Goal: Transaction & Acquisition: Purchase product/service

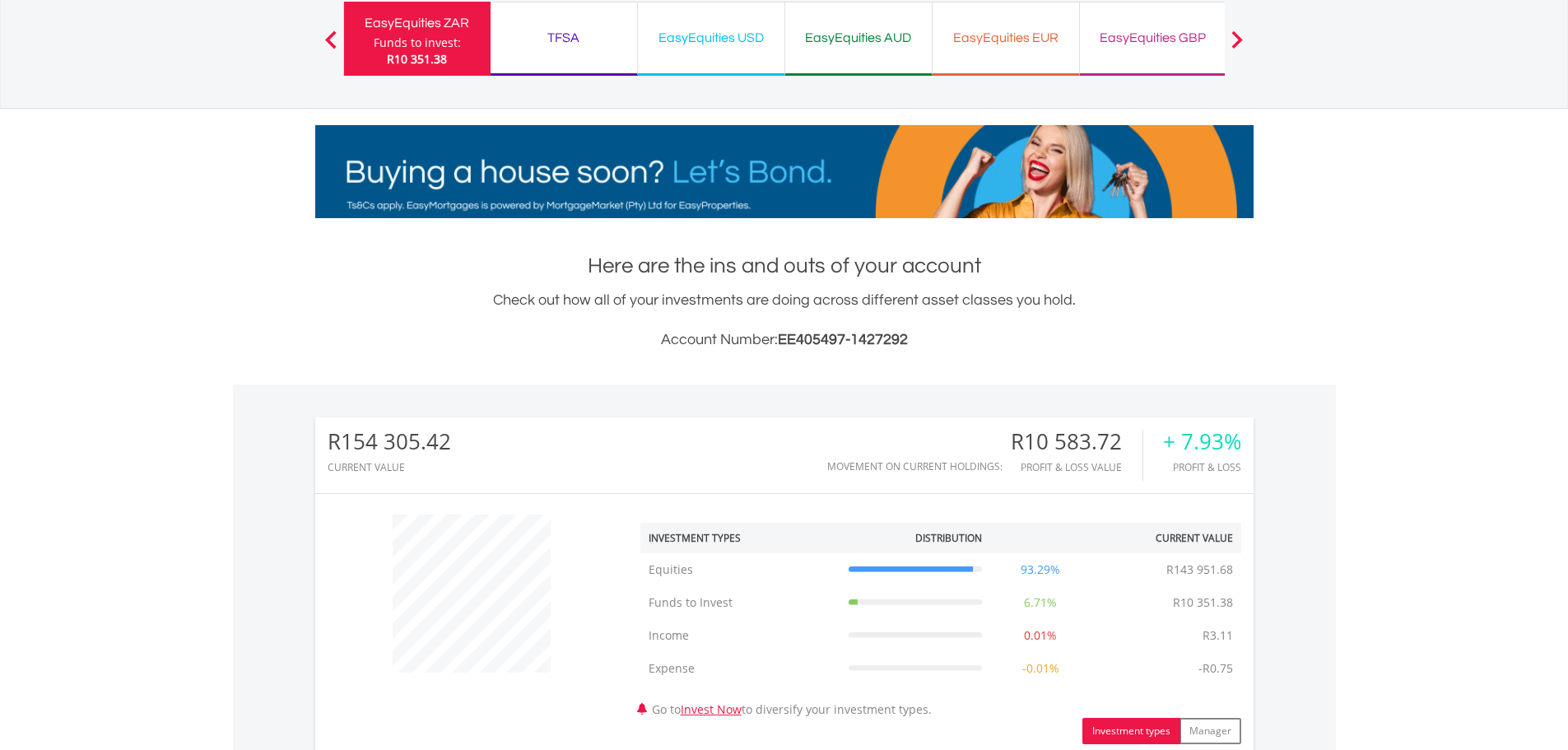
scroll to position [495, 0]
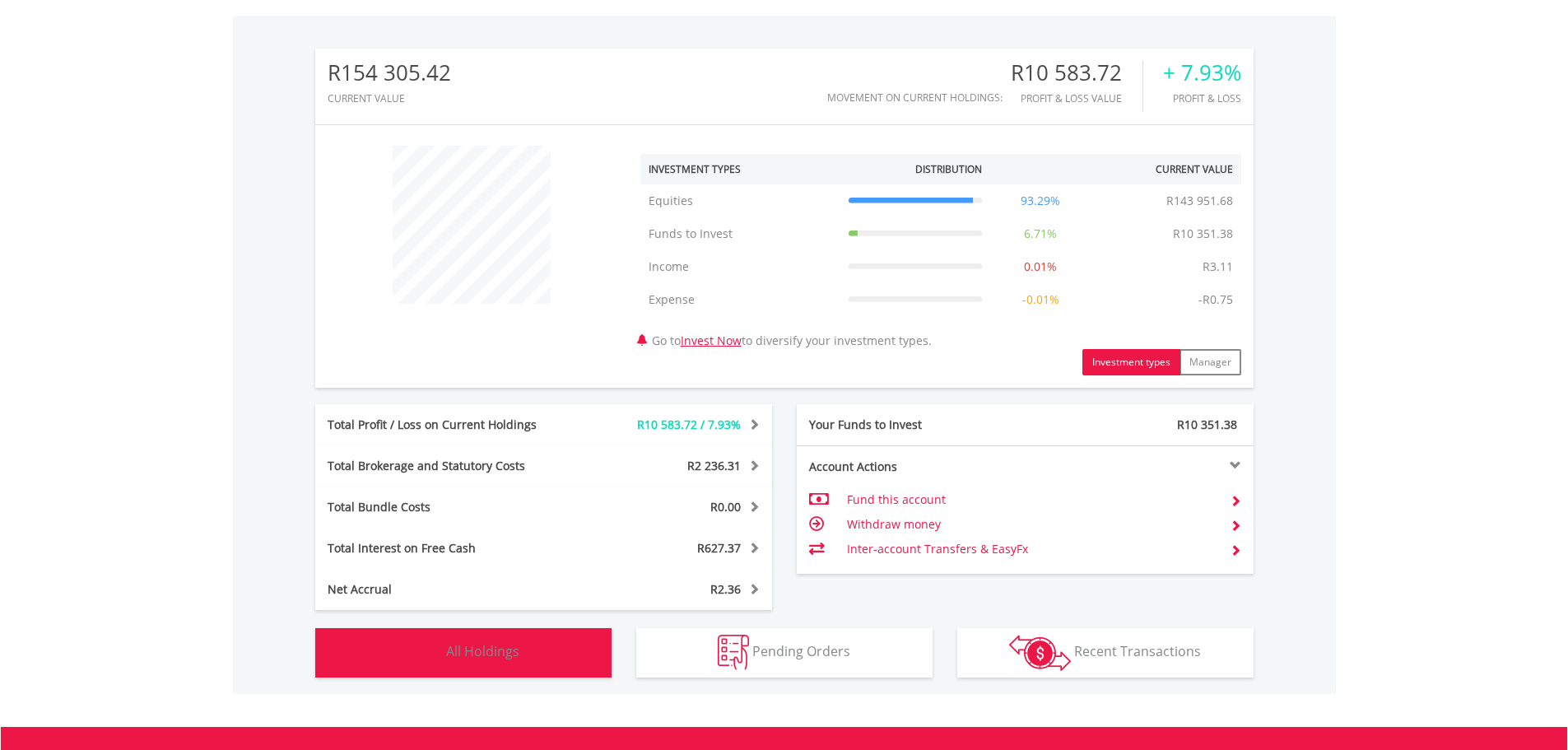
click at [556, 632] on button "Holdings All Holdings" at bounding box center [464, 653] width 297 height 49
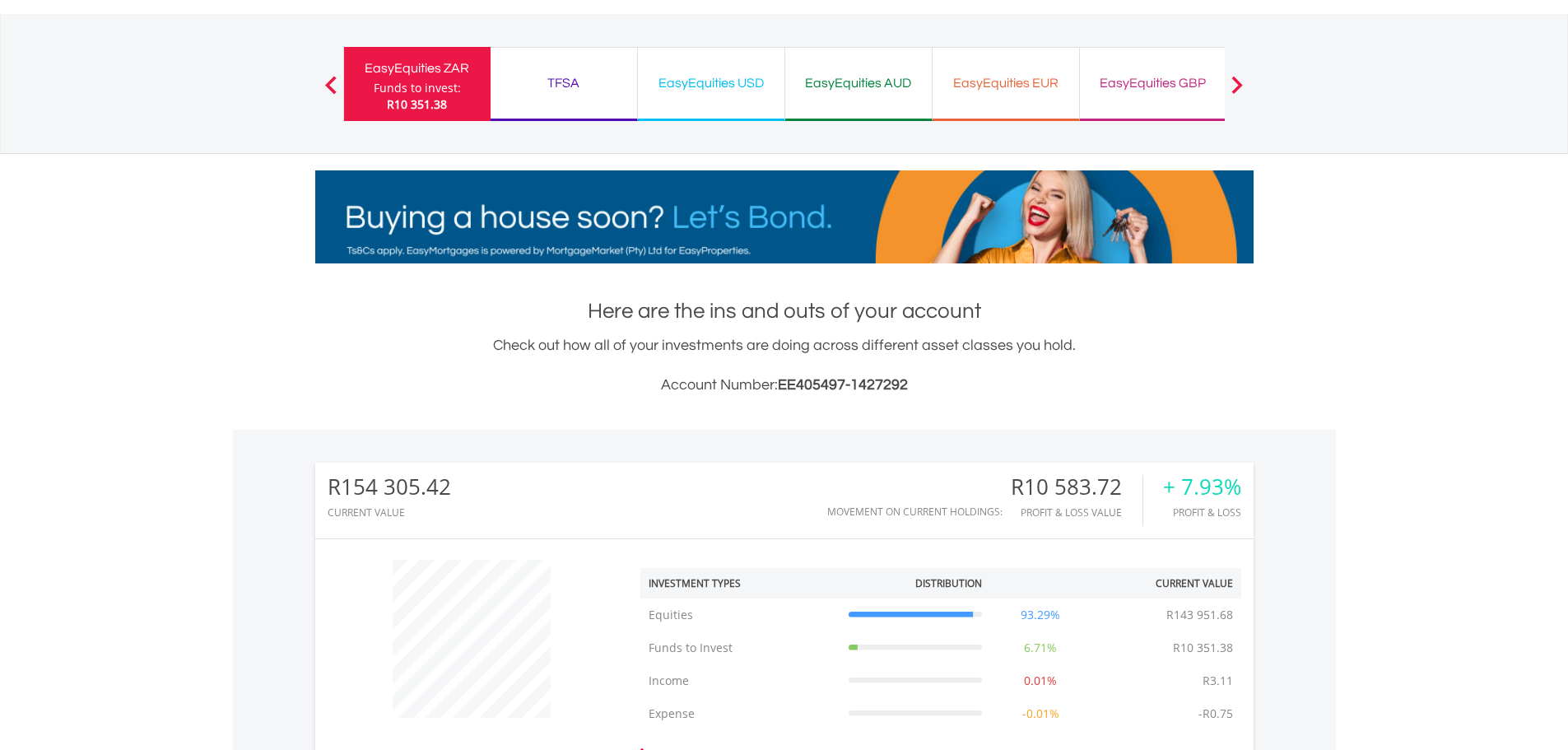
scroll to position [0, 0]
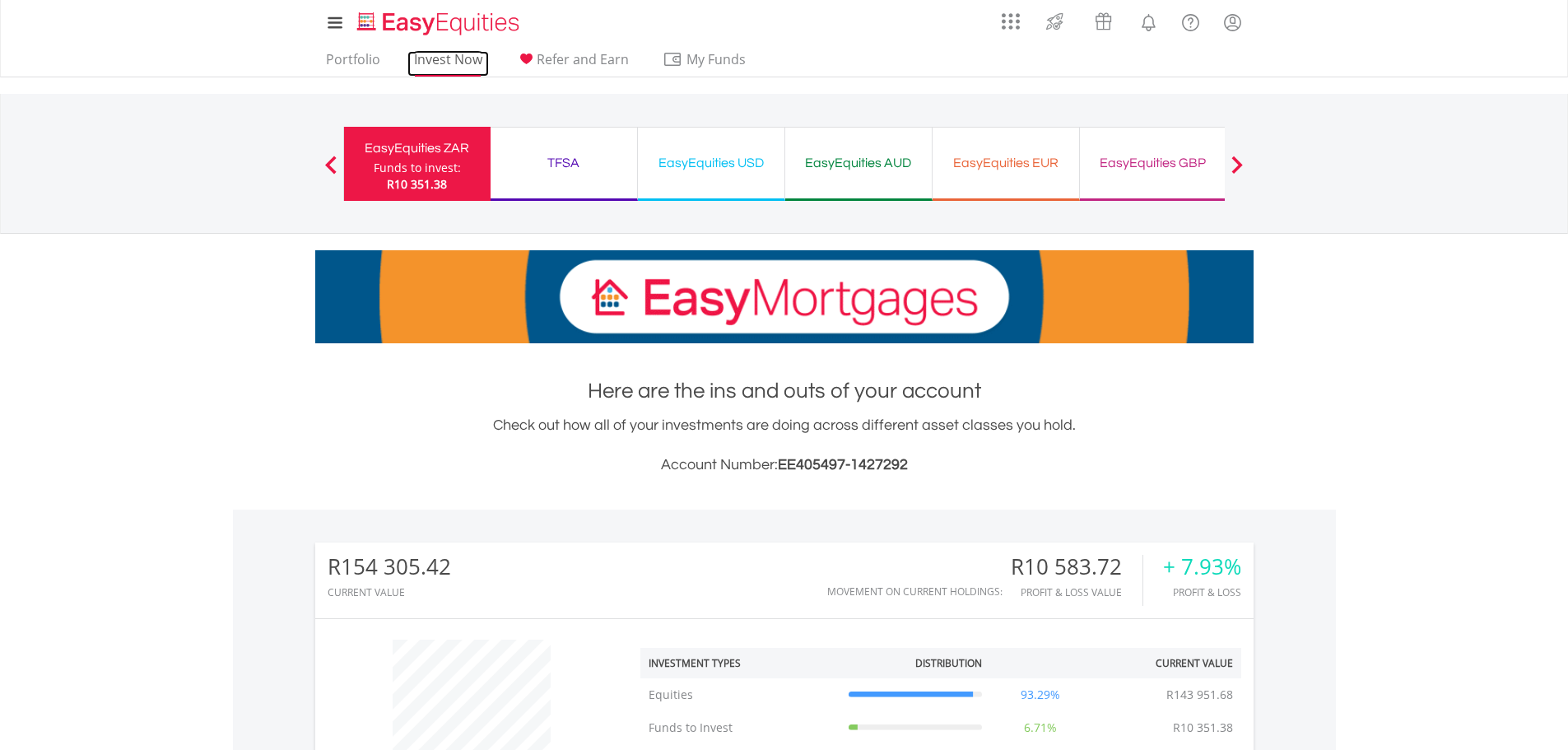
click at [429, 60] on link "Invest Now" at bounding box center [448, 63] width 82 height 26
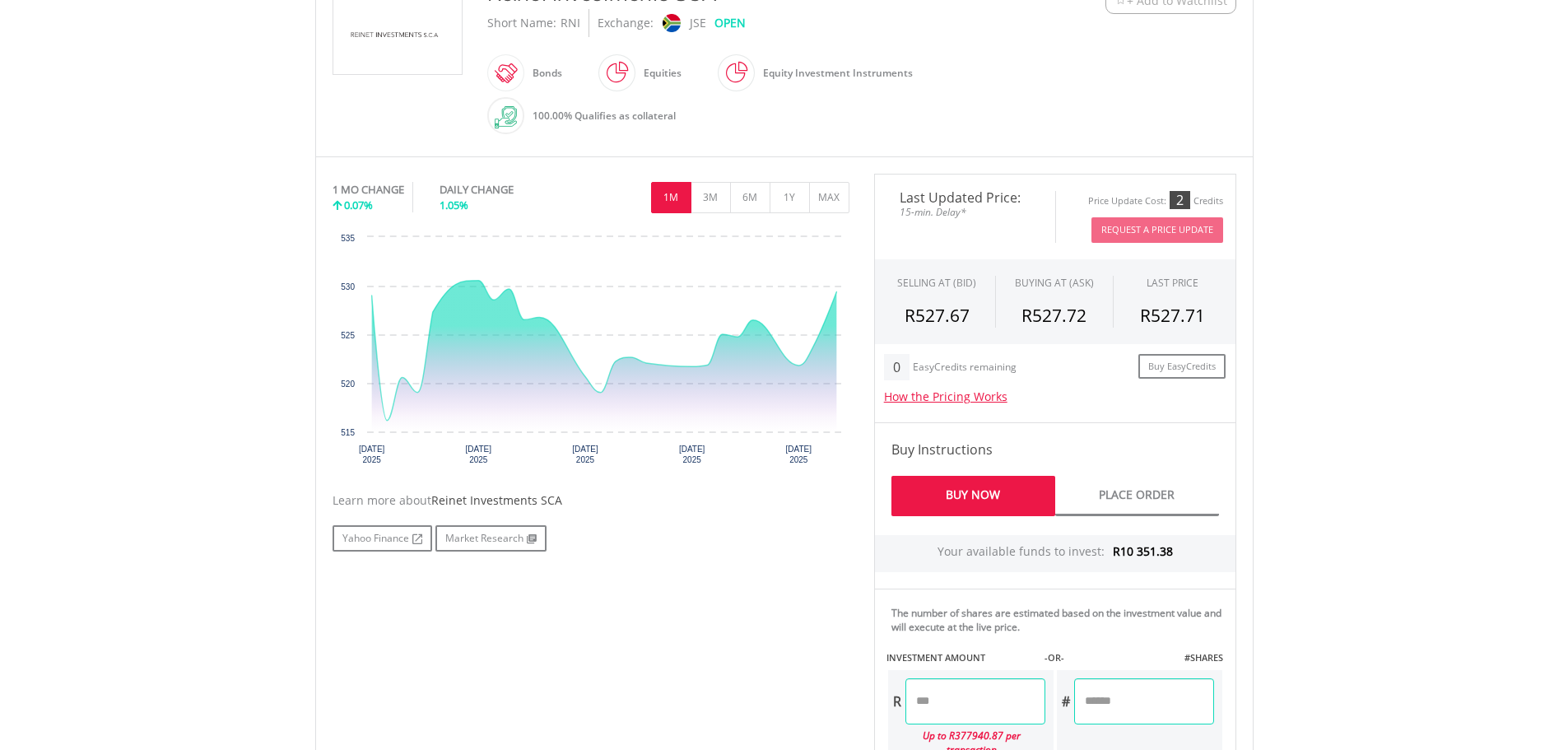
scroll to position [659, 0]
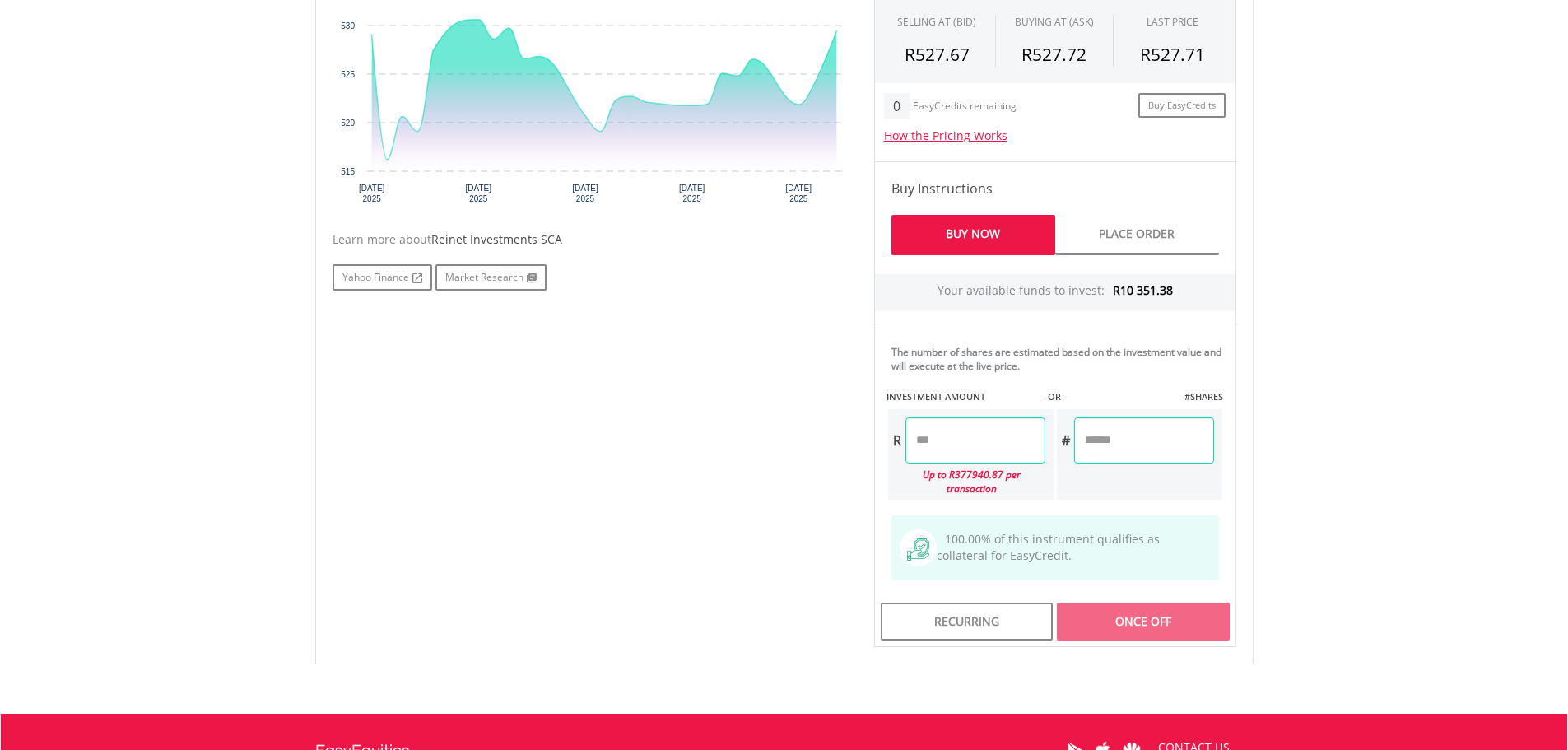
click at [985, 449] on input "number" at bounding box center [976, 441] width 140 height 46
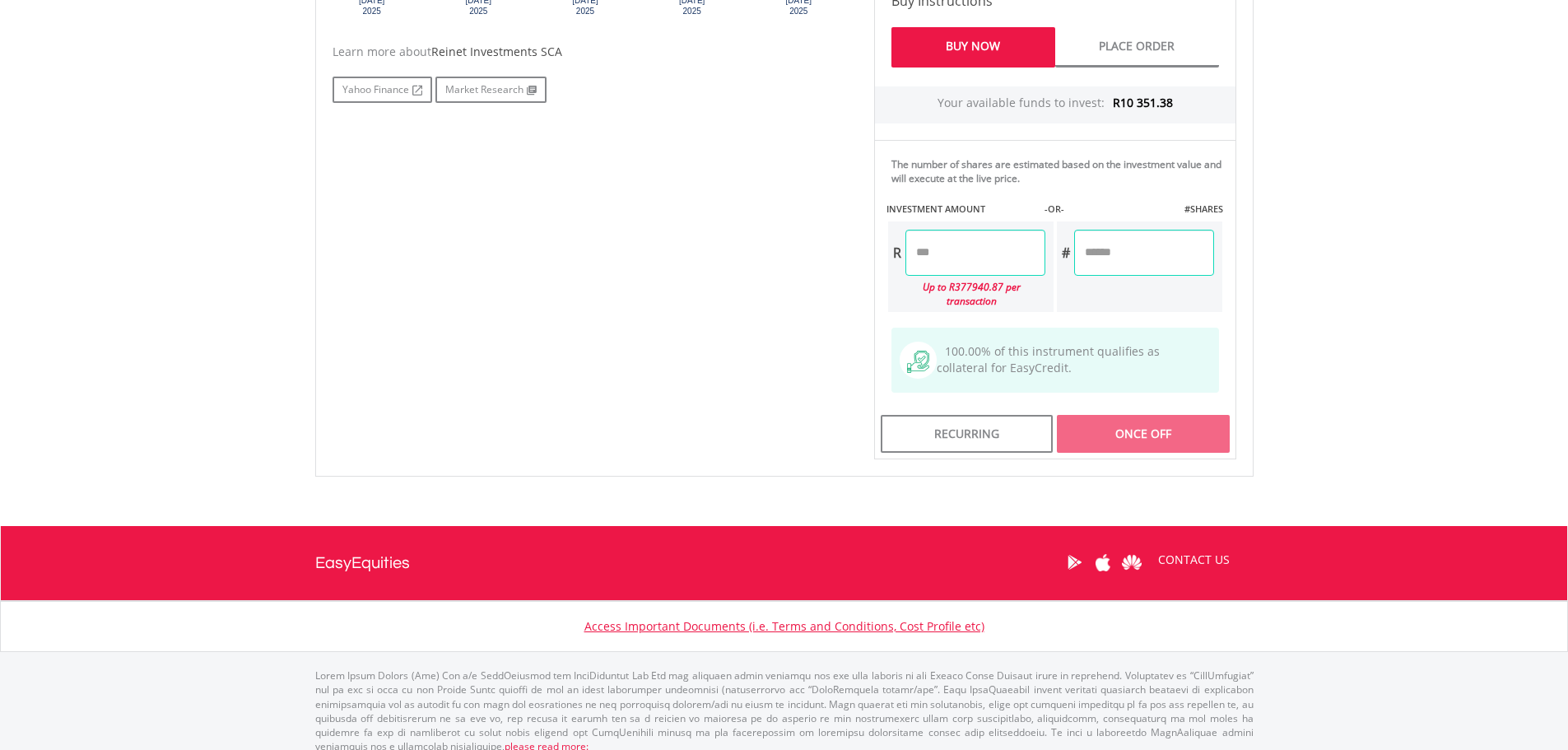
click at [984, 251] on input "number" at bounding box center [976, 253] width 140 height 46
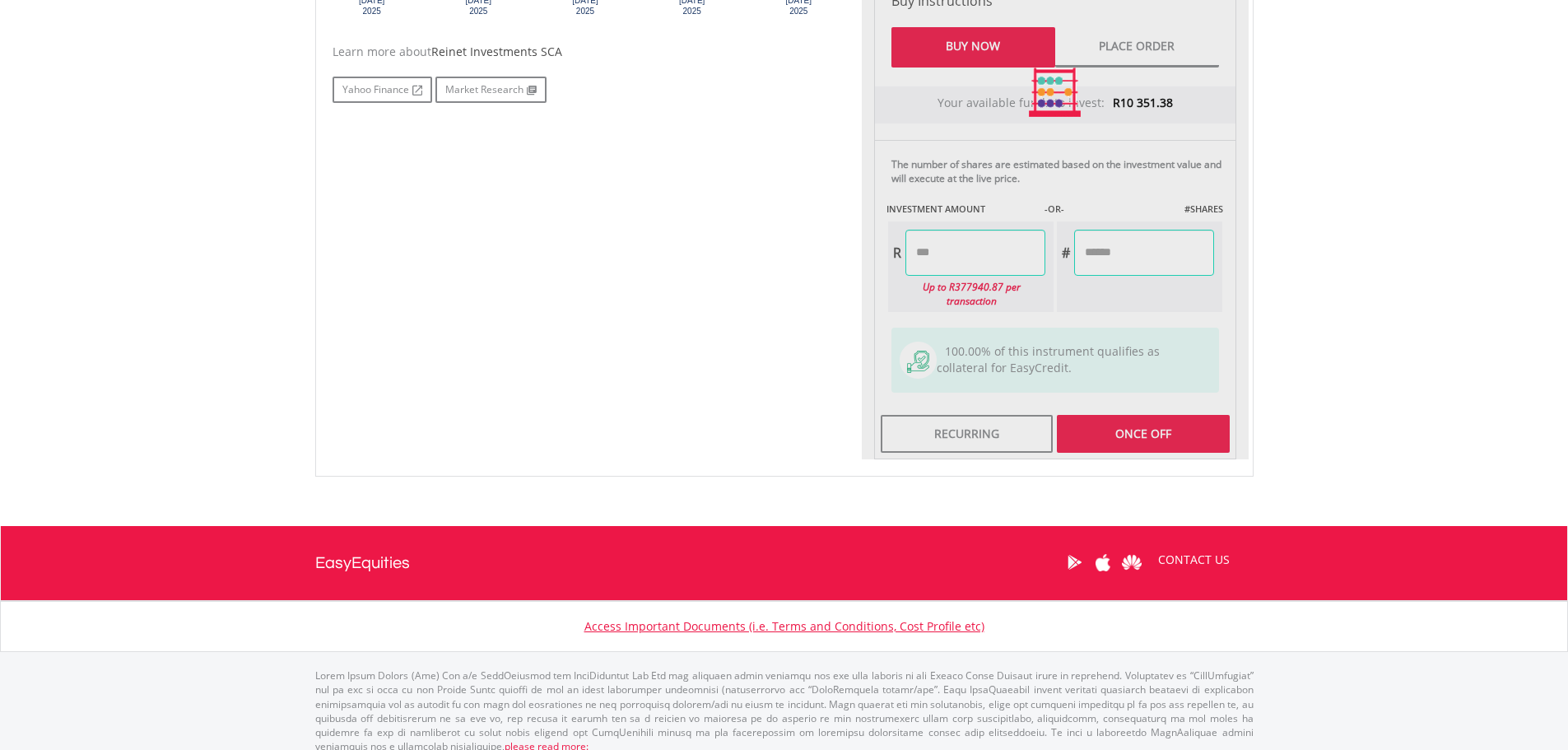
type input "********"
type input "*******"
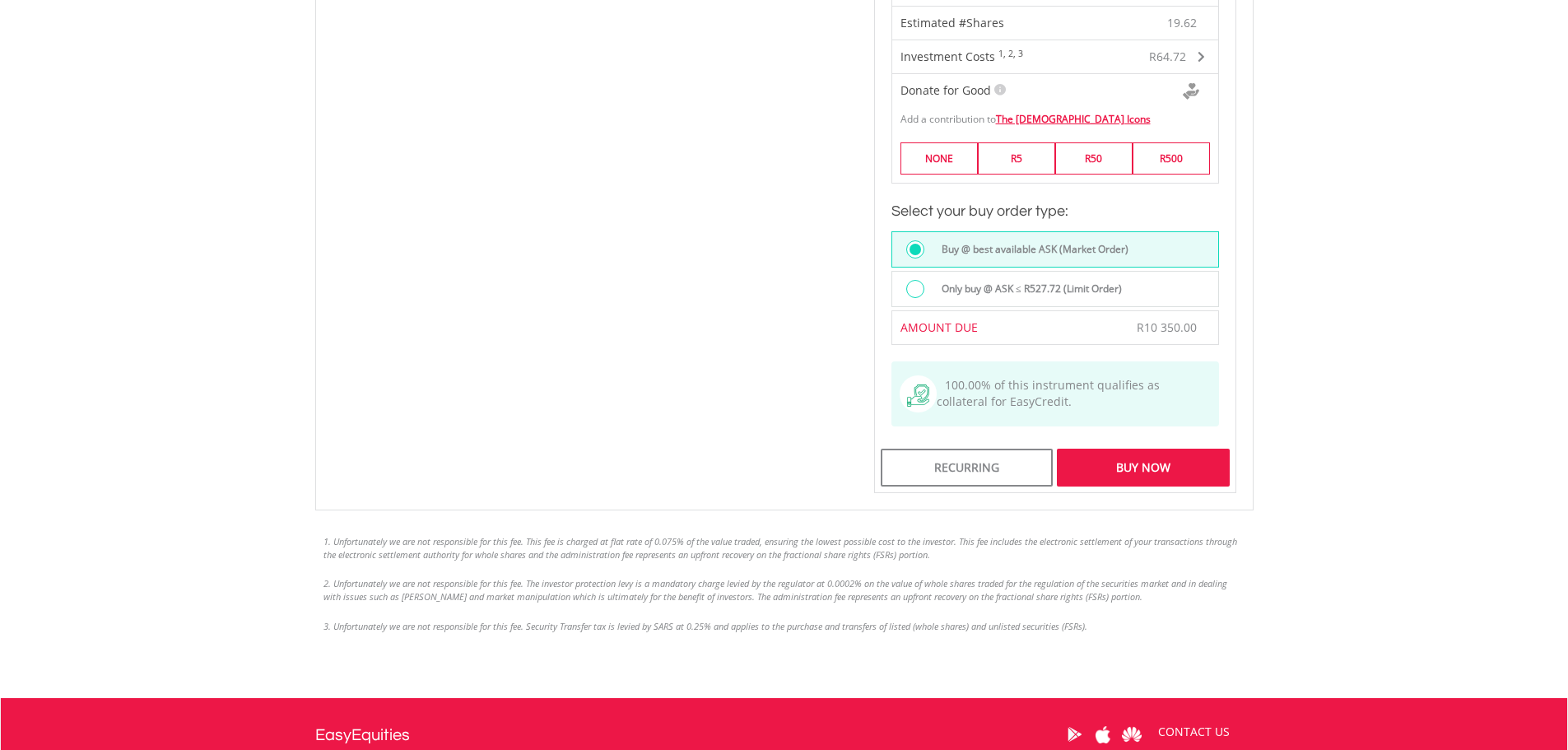
scroll to position [1259, 0]
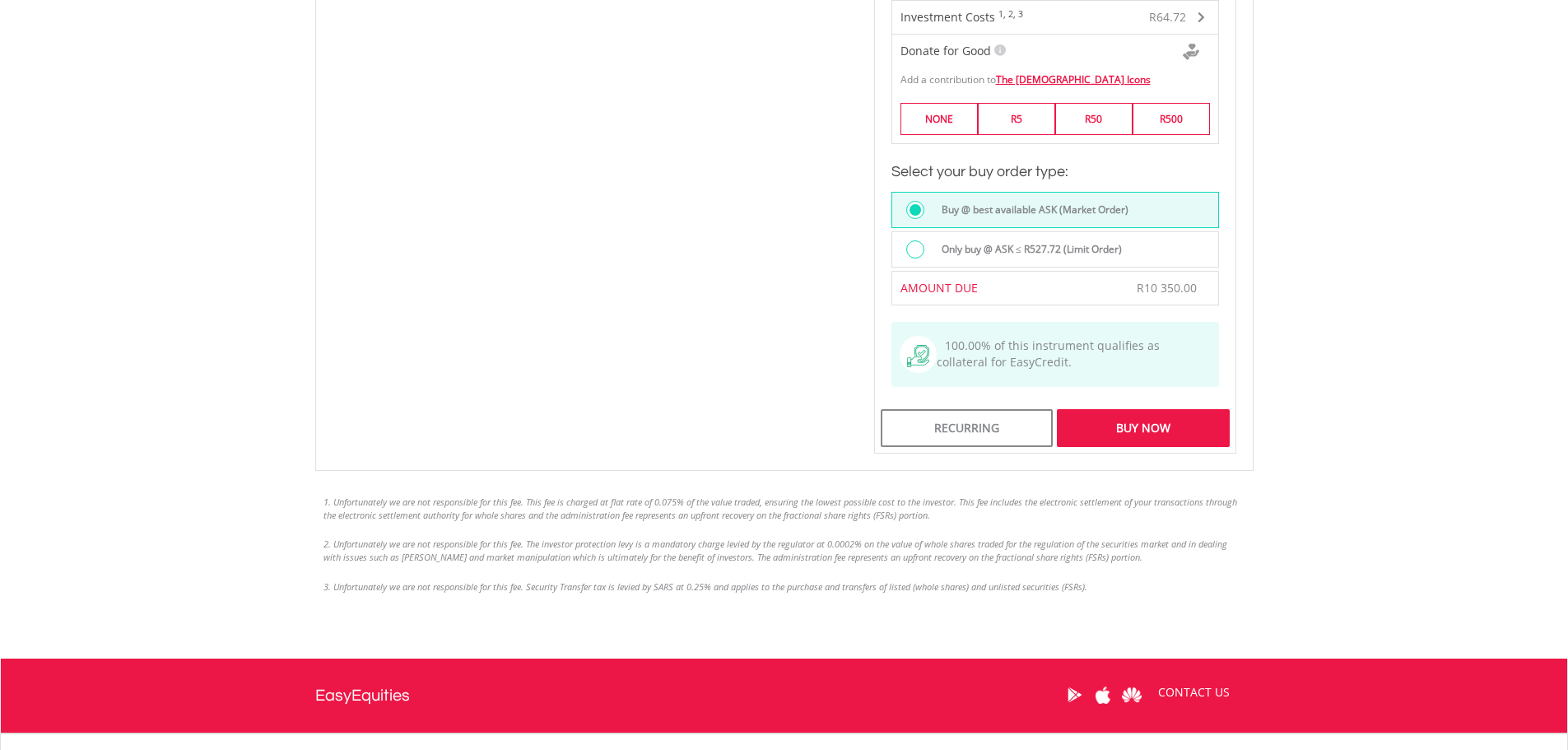
click at [1190, 424] on div "Buy Now" at bounding box center [1143, 429] width 172 height 38
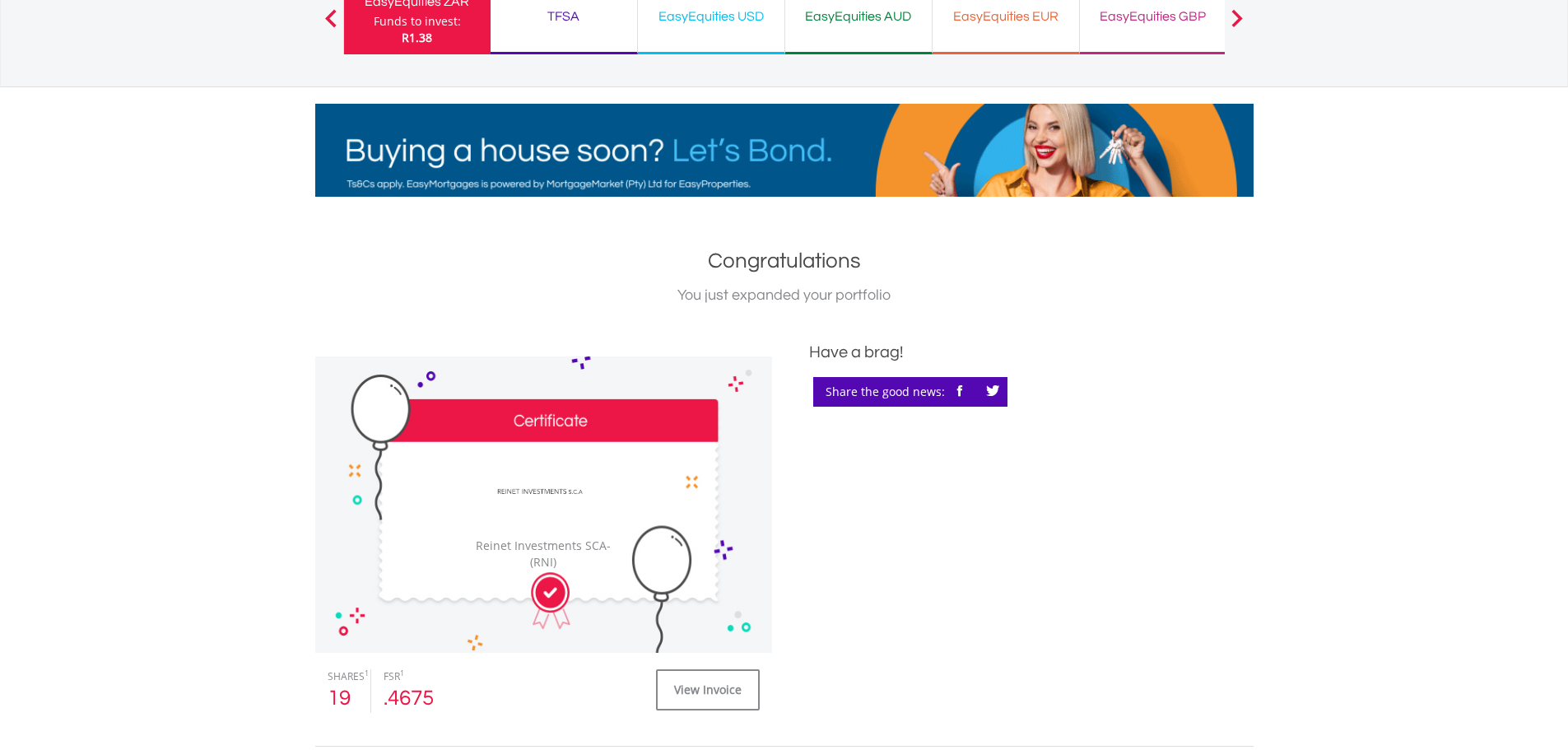
scroll to position [330, 0]
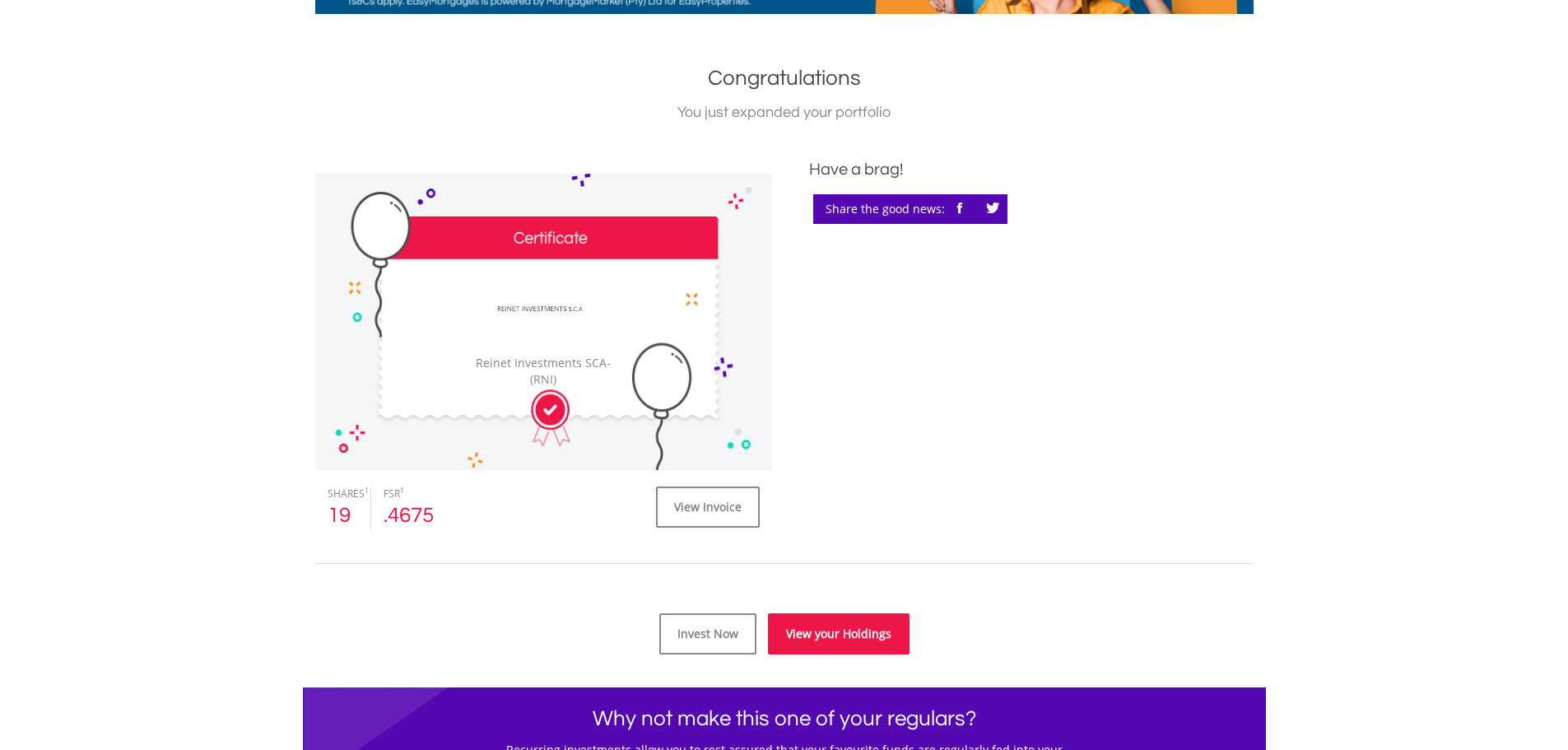
click at [865, 643] on link "View your Holdings" at bounding box center [839, 634] width 142 height 41
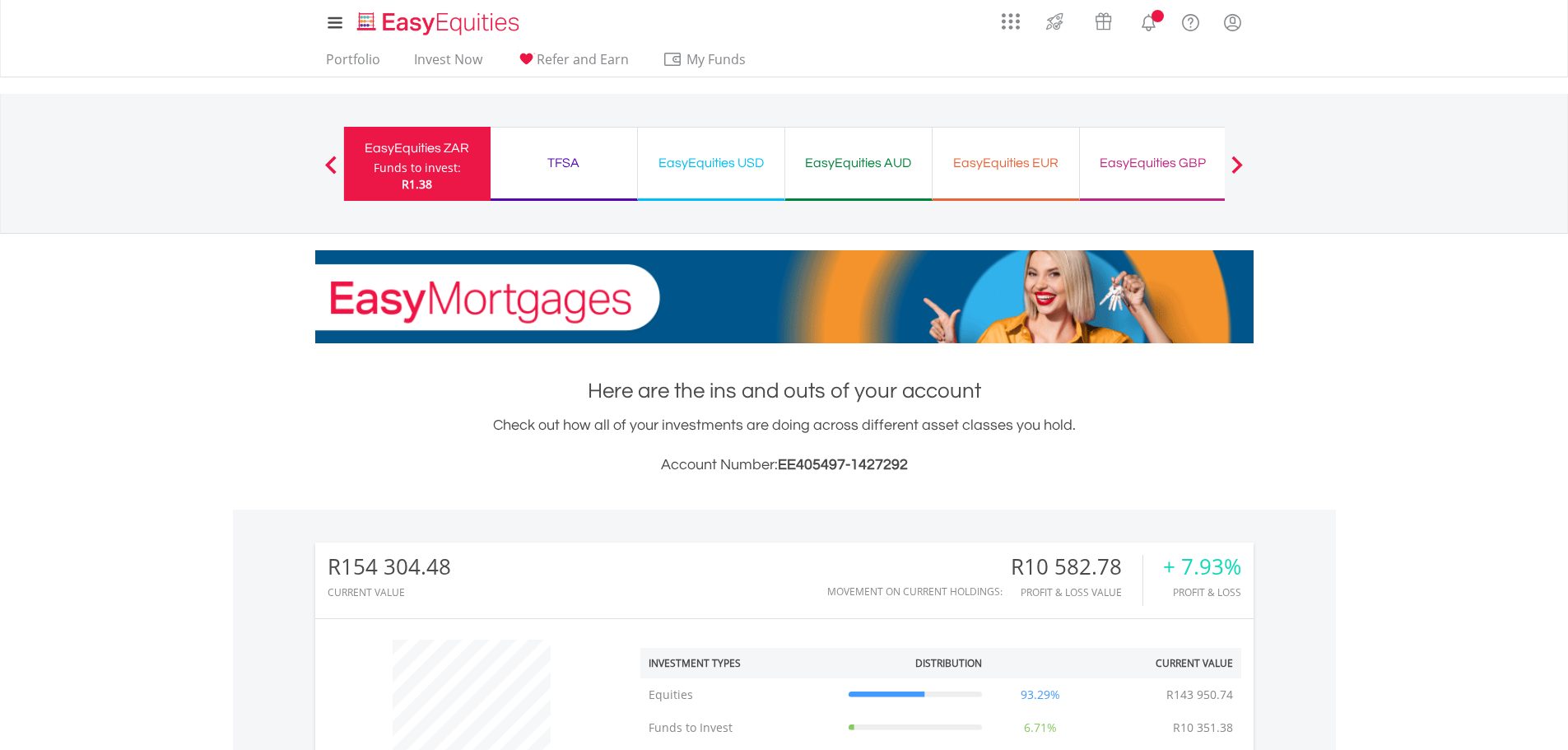
scroll to position [158, 313]
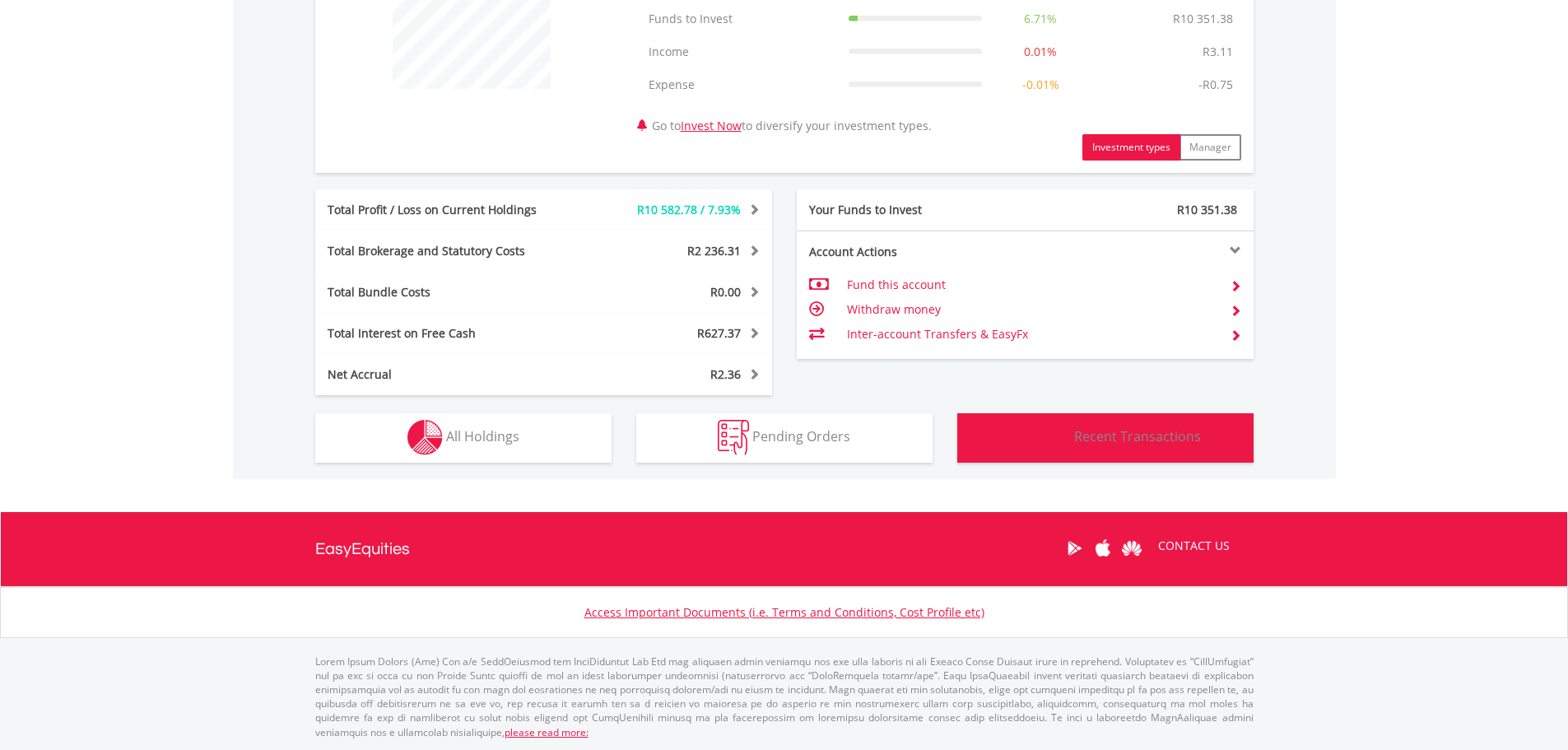
click at [1084, 452] on button "Transactions Recent Transactions" at bounding box center [1106, 438] width 297 height 49
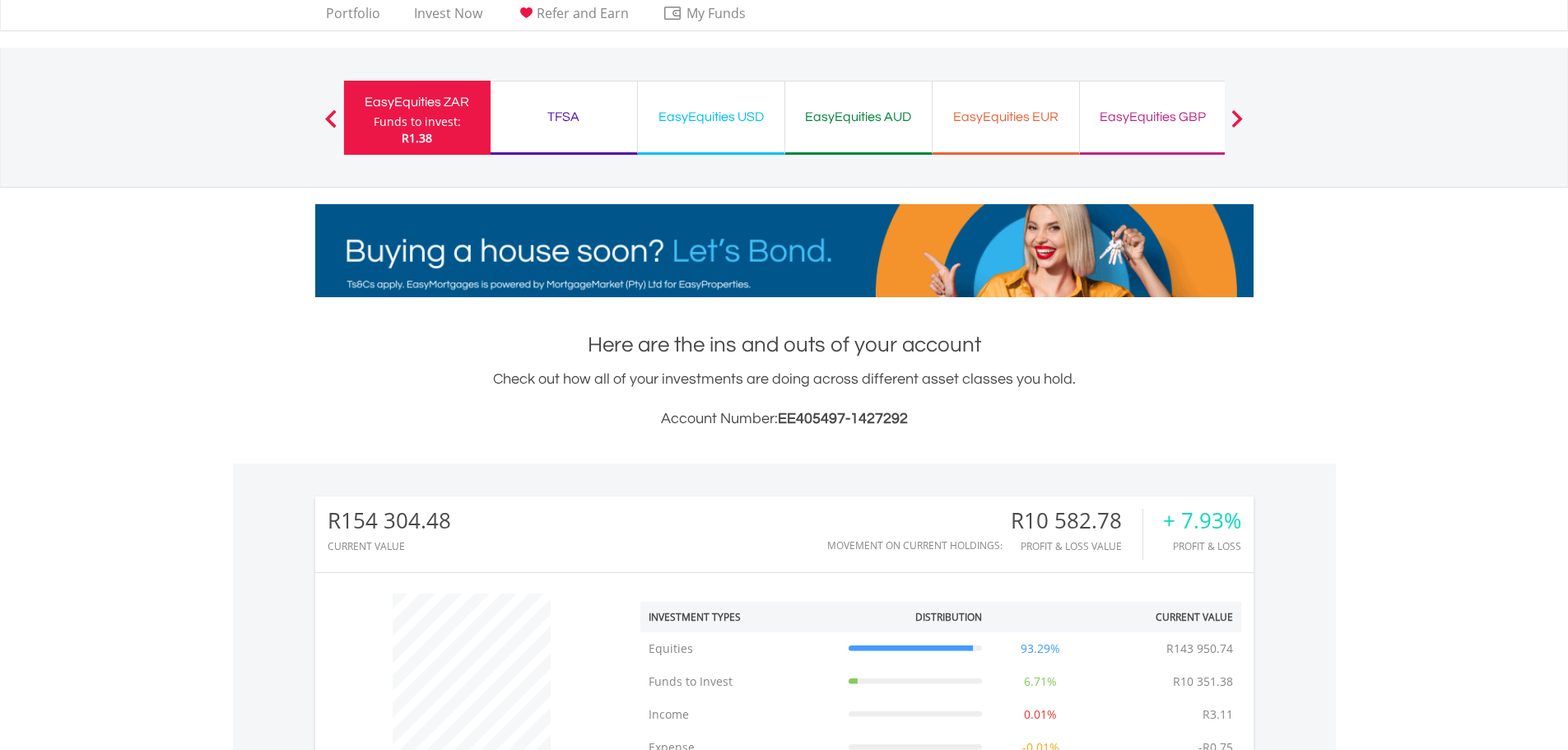
scroll to position [0, 0]
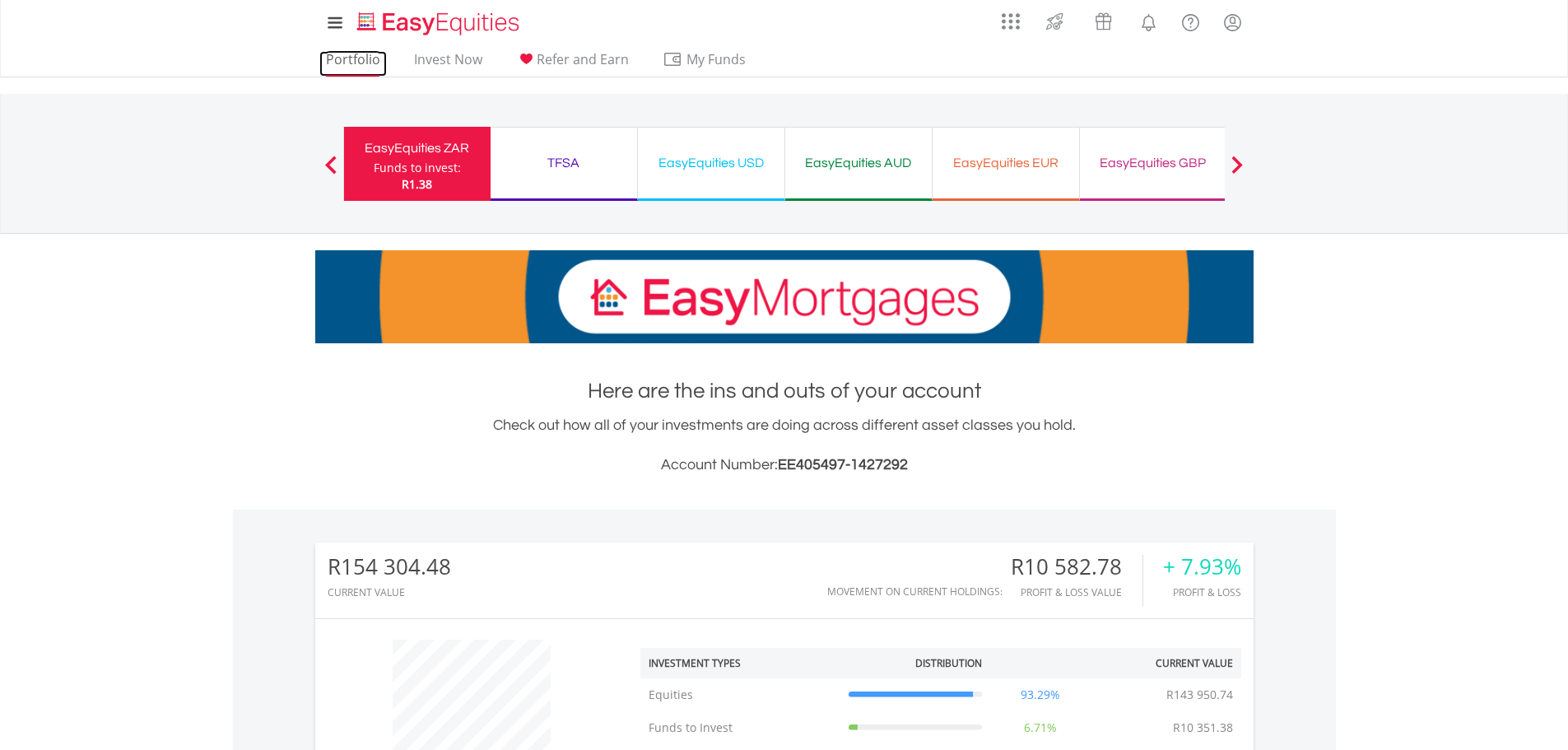
click at [364, 61] on link "Portfolio" at bounding box center [353, 63] width 68 height 26
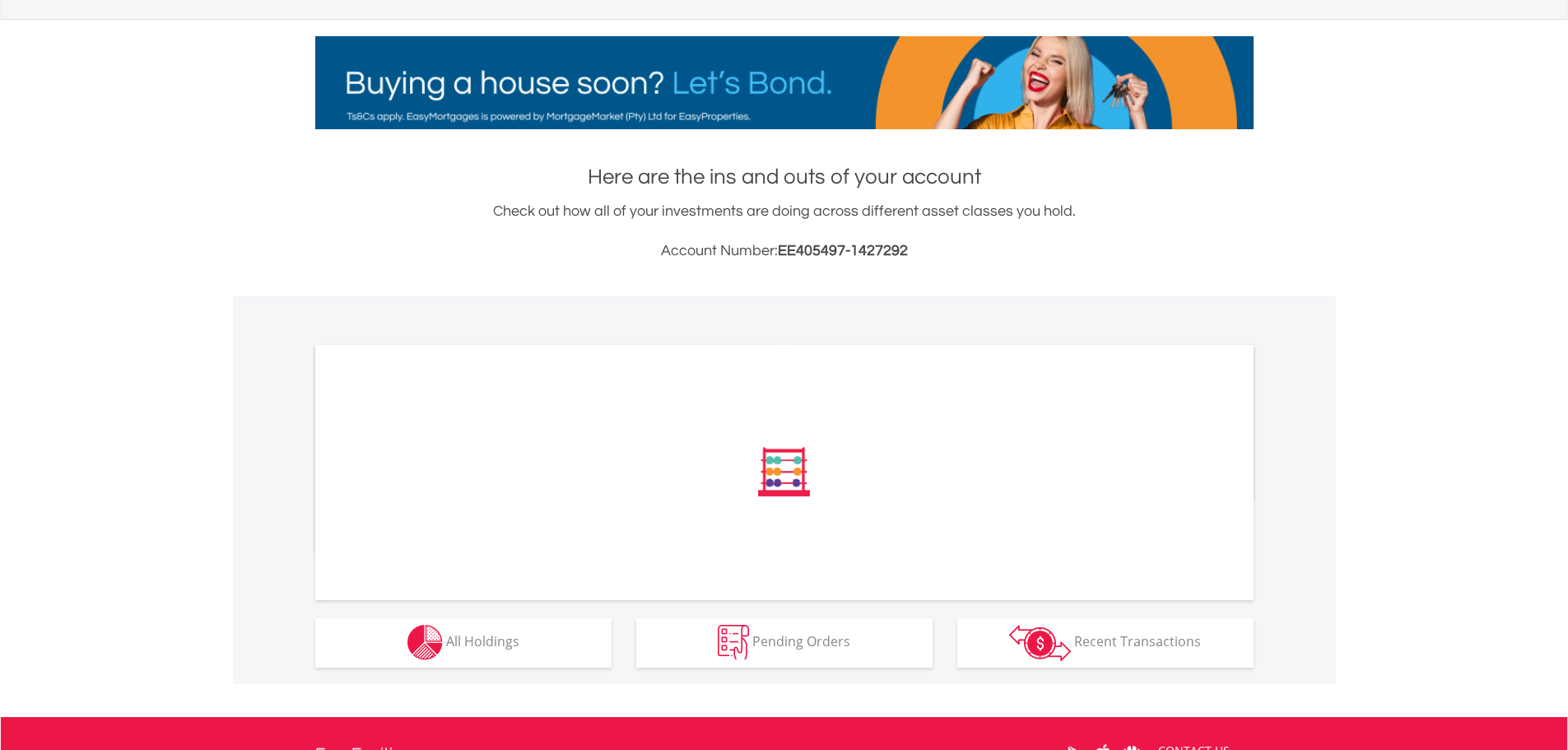
scroll to position [297, 0]
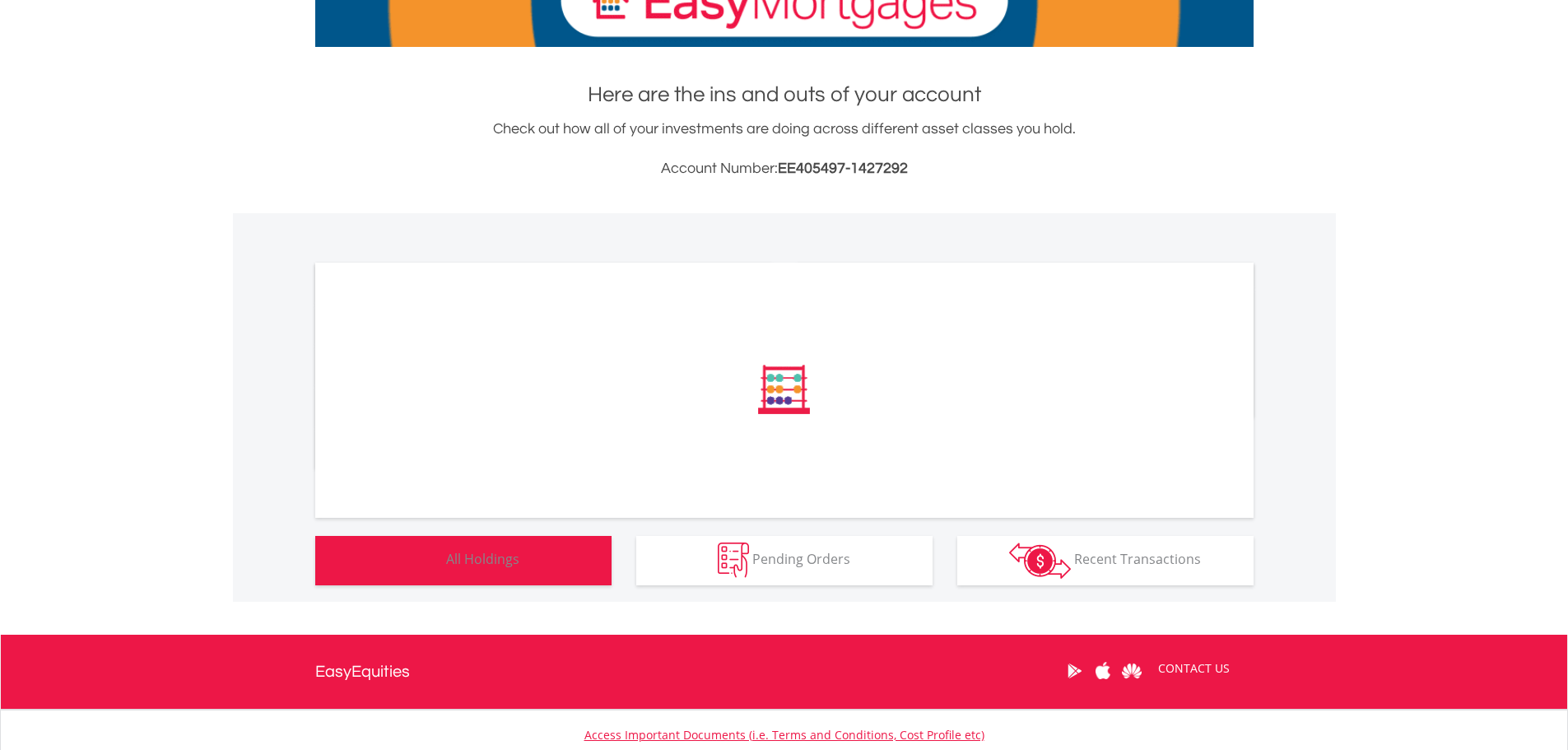
click at [579, 567] on button "Holdings All Holdings" at bounding box center [464, 560] width 297 height 49
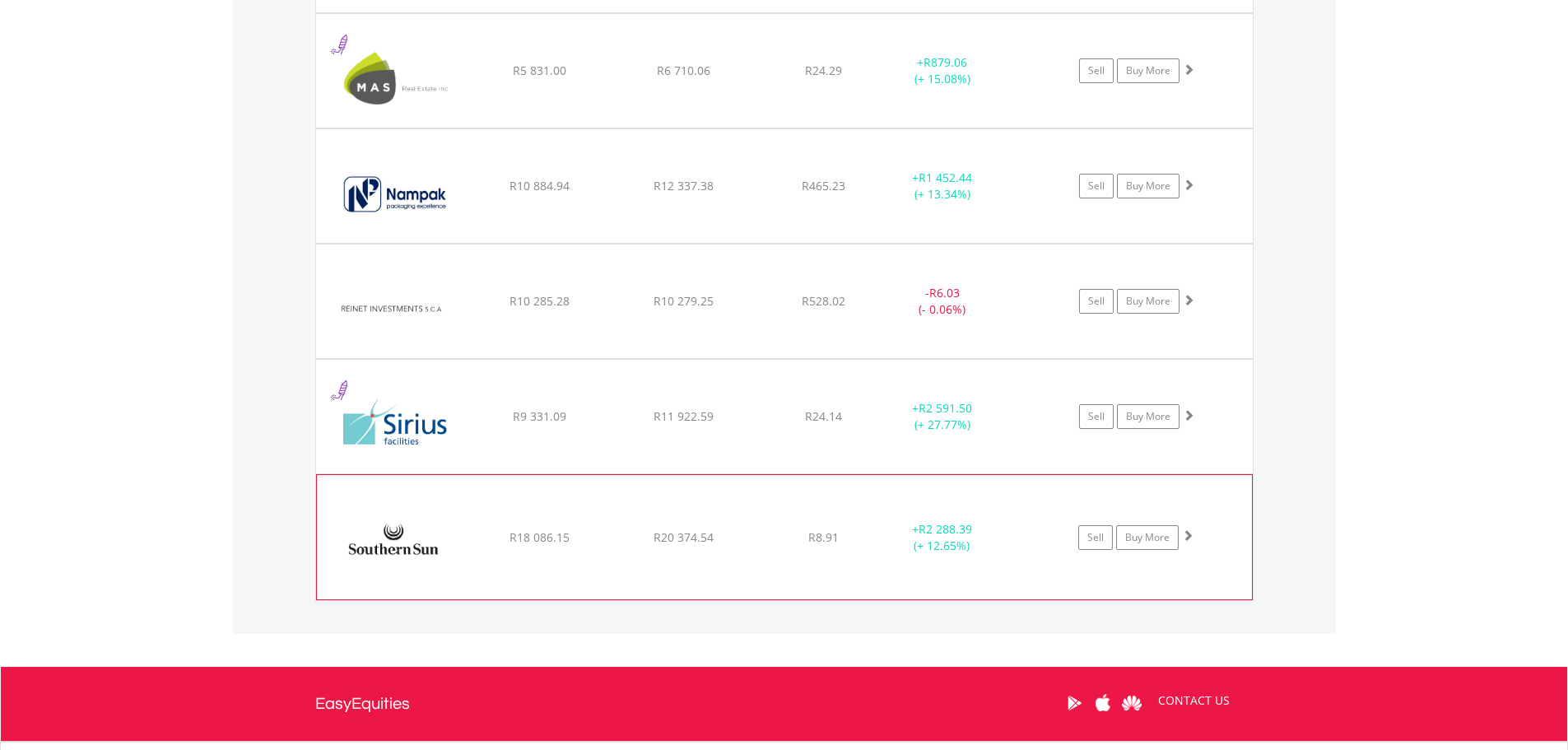
scroll to position [1880, 0]
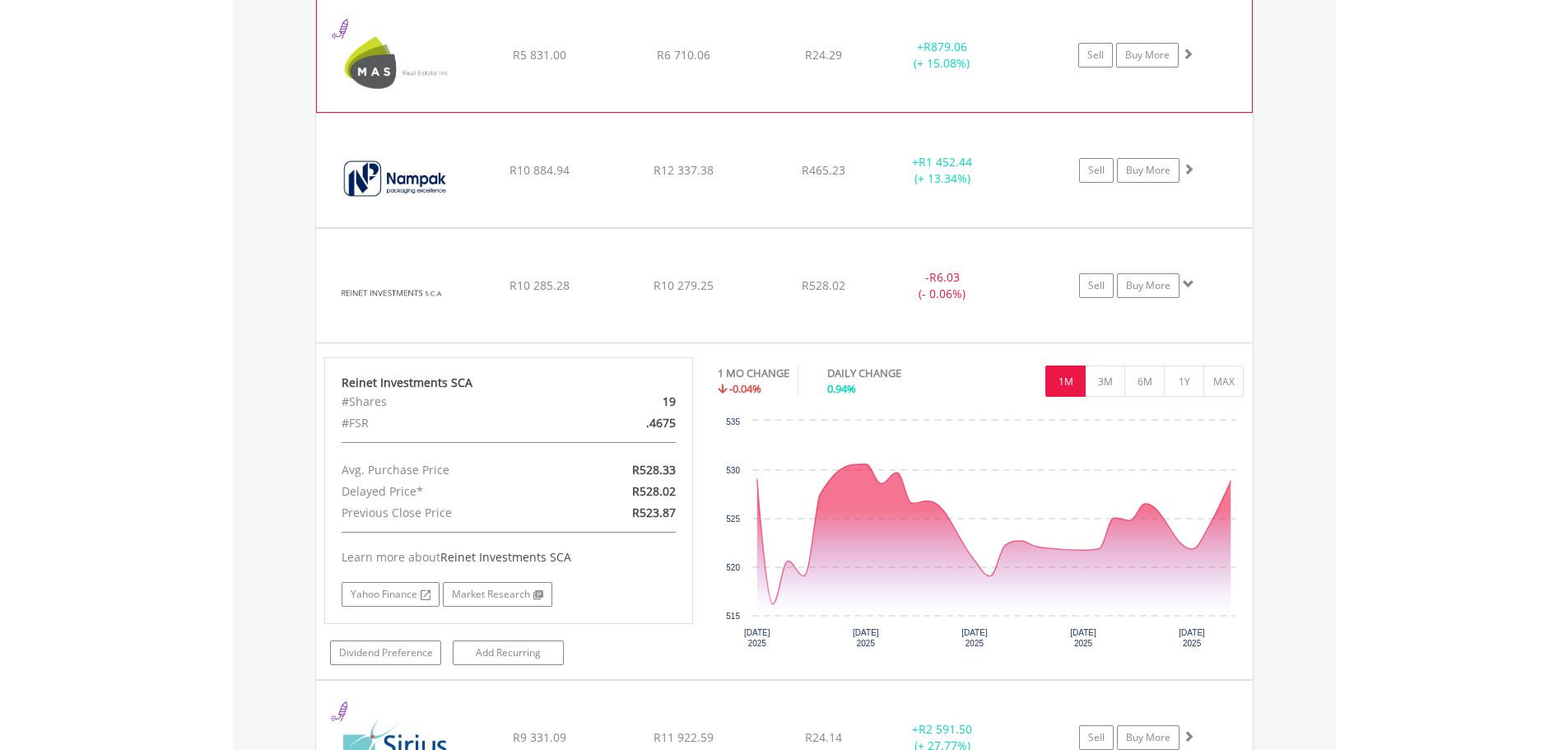
scroll to position [82, 0]
